Goal: Information Seeking & Learning: Learn about a topic

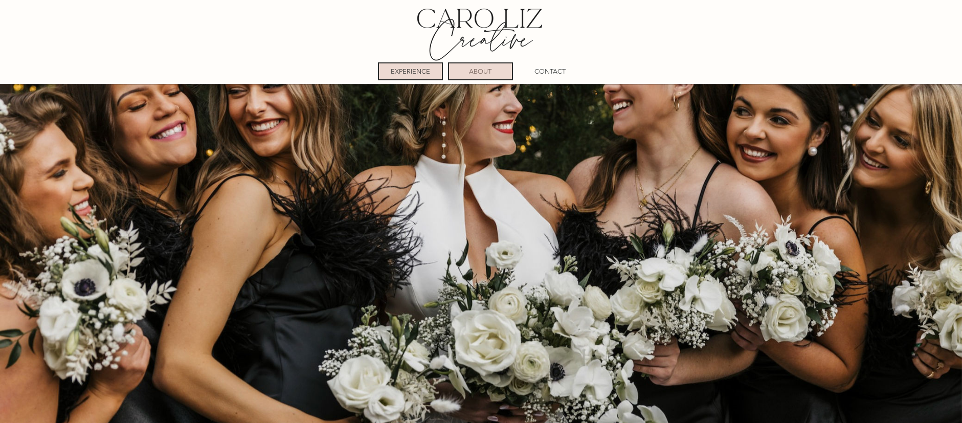
click at [474, 70] on p "ABOUT" at bounding box center [480, 71] width 22 height 16
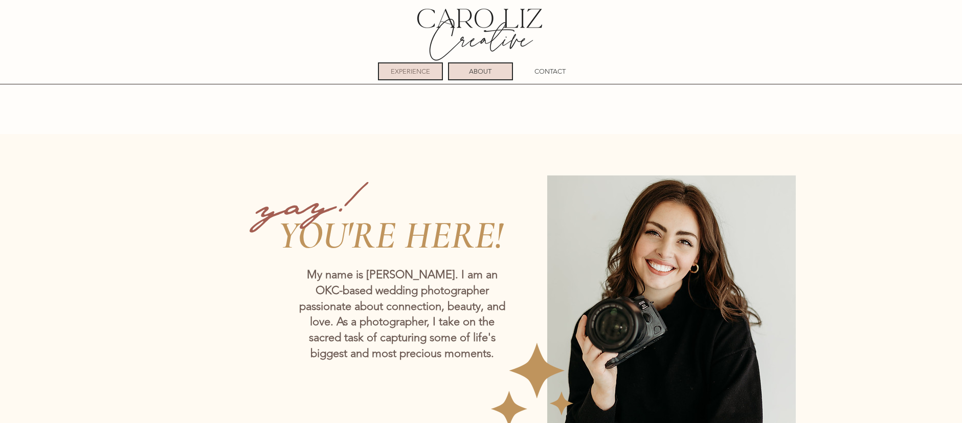
click at [412, 72] on p "EXPERIENCE" at bounding box center [410, 71] width 39 height 16
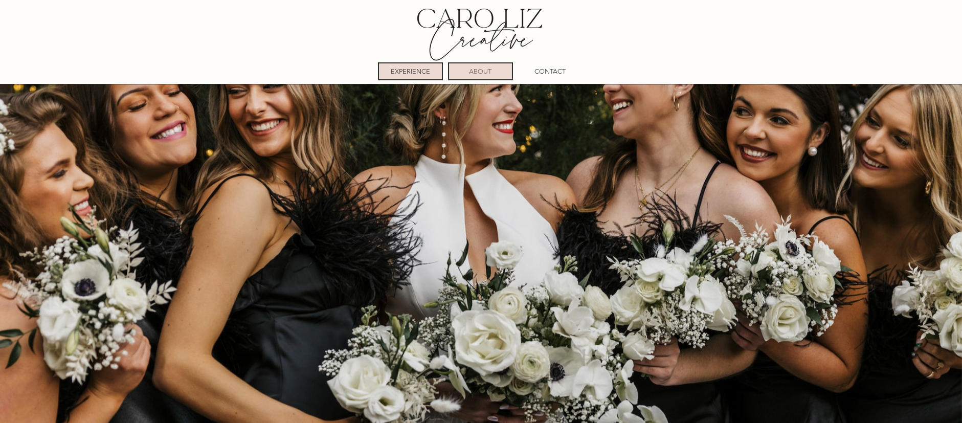
click at [489, 72] on p "ABOUT" at bounding box center [480, 71] width 22 height 16
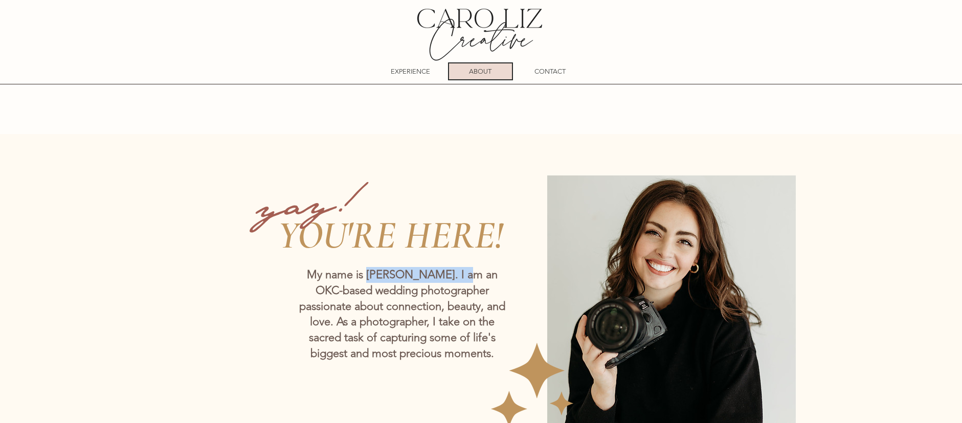
drag, startPoint x: 458, startPoint y: 276, endPoint x: 364, endPoint y: 274, distance: 94.1
click at [364, 274] on span "My name is Caroline Thurmaier. I am an OKC-based wedding photographer passionat…" at bounding box center [402, 313] width 206 height 93
copy span "Caroline Thurmaier"
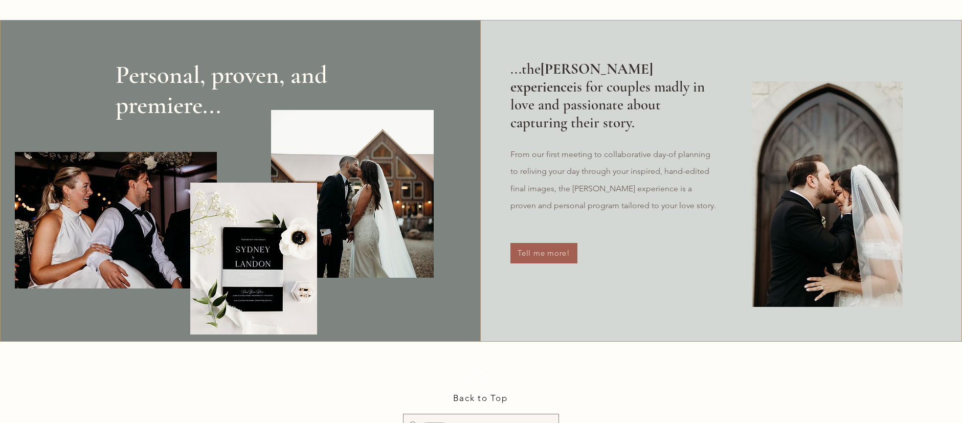
scroll to position [2397, 0]
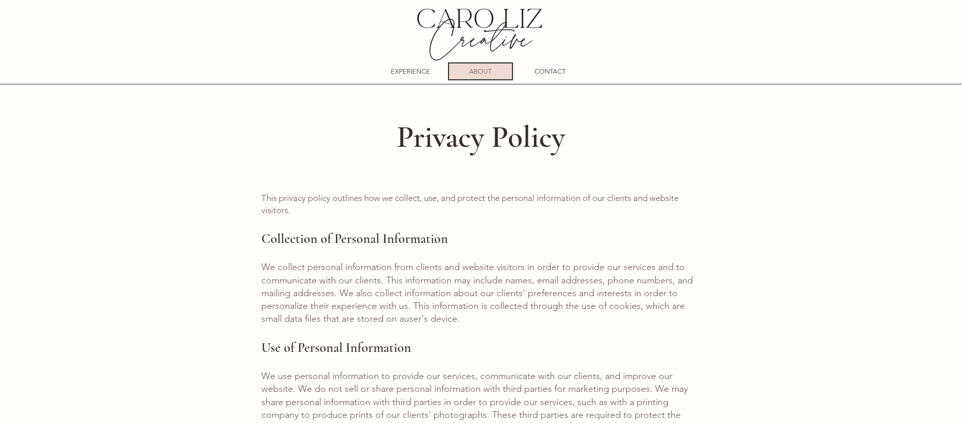
click at [481, 68] on p "ABOUT" at bounding box center [480, 71] width 22 height 16
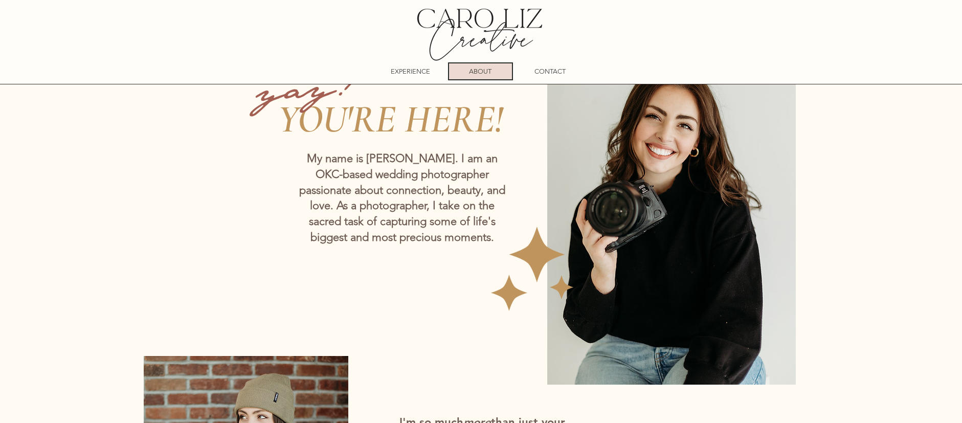
scroll to position [57, 0]
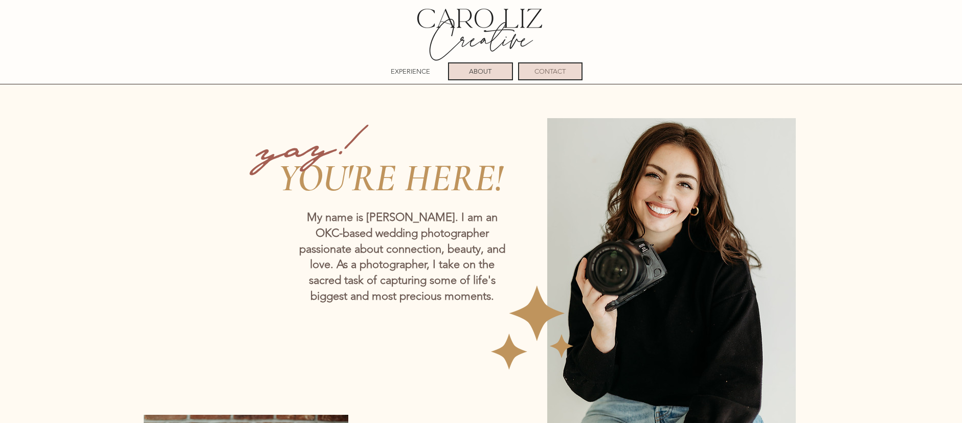
click at [548, 72] on p "CONTACT" at bounding box center [549, 71] width 31 height 16
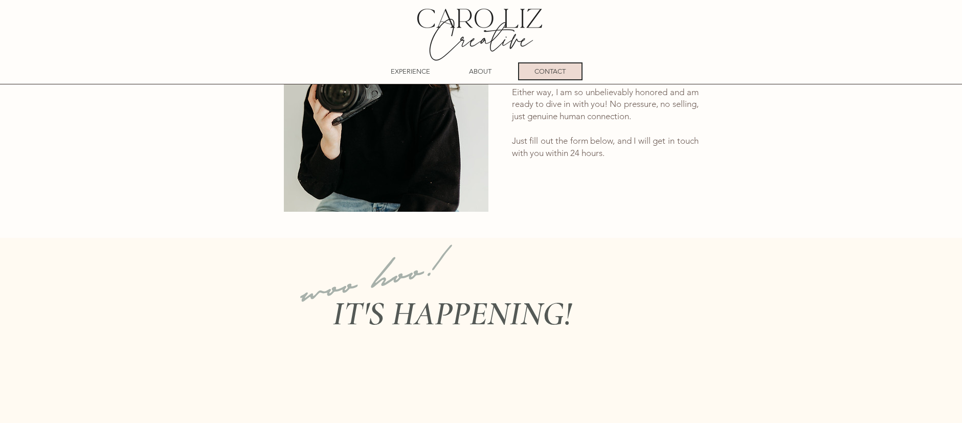
scroll to position [176, 0]
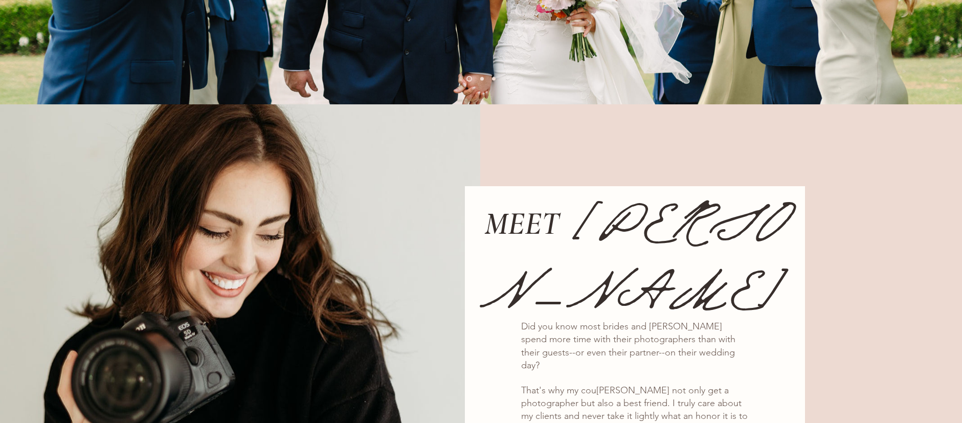
scroll to position [2990, 0]
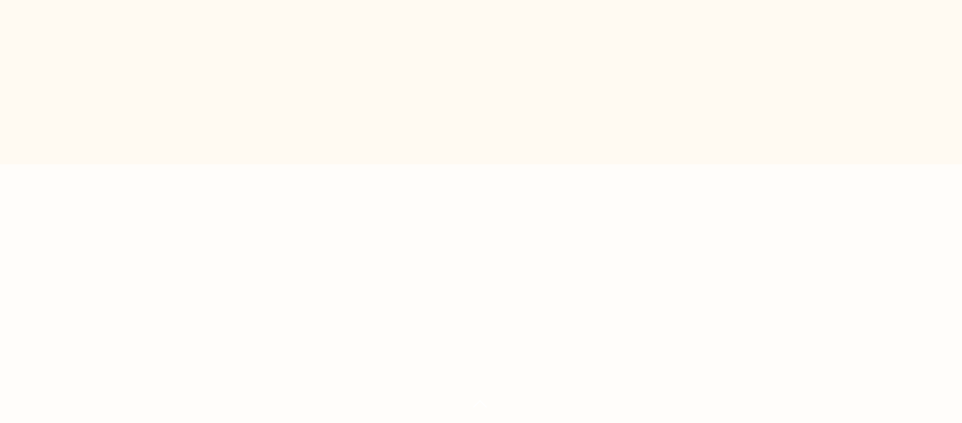
scroll to position [1226, 0]
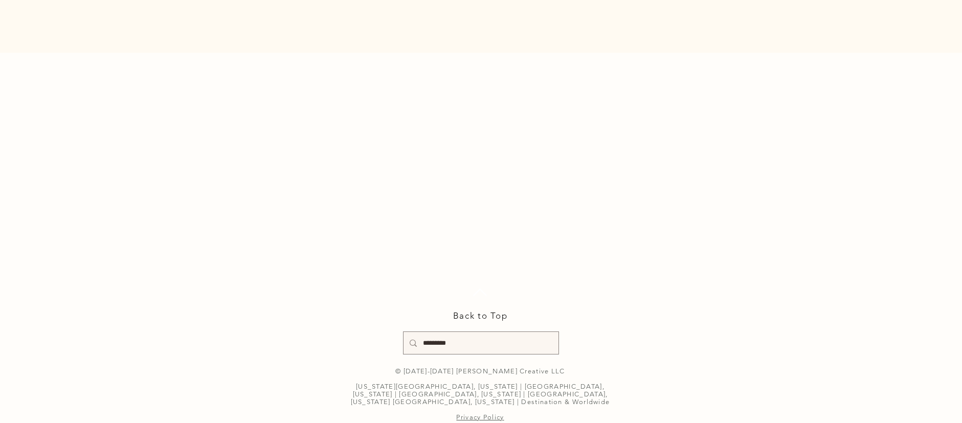
click at [477, 413] on link "Privacy Policy" at bounding box center [480, 417] width 48 height 8
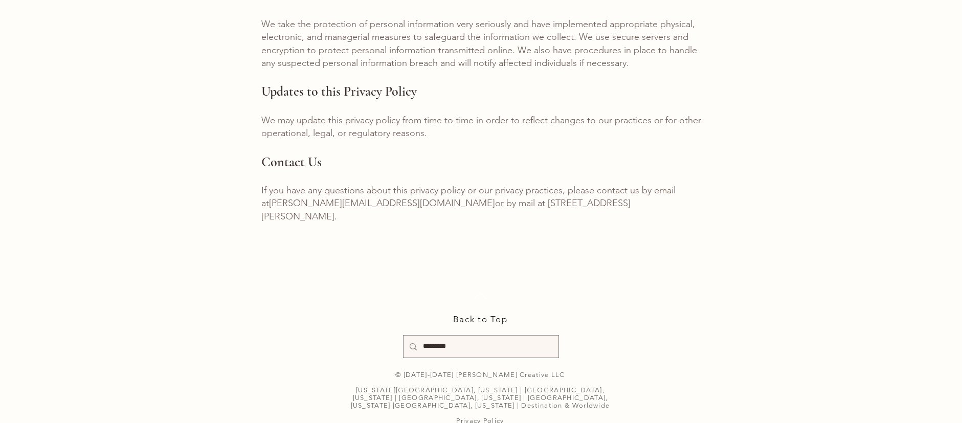
scroll to position [477, 0]
